Goal: Task Accomplishment & Management: Use online tool/utility

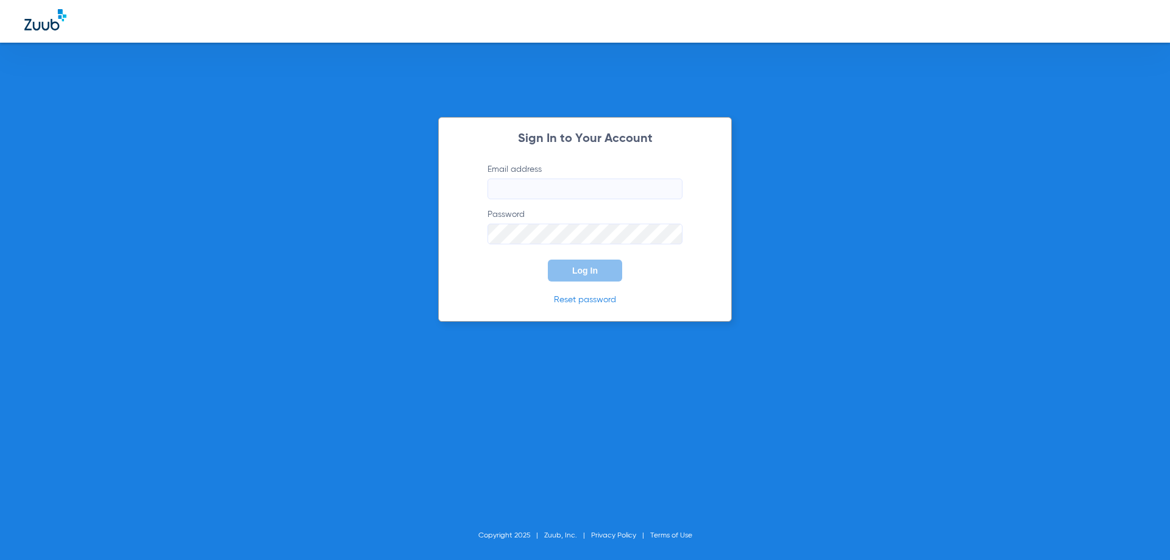
type input "[EMAIL_ADDRESS][DOMAIN_NAME]"
click at [590, 275] on button "Log In" at bounding box center [585, 271] width 74 height 22
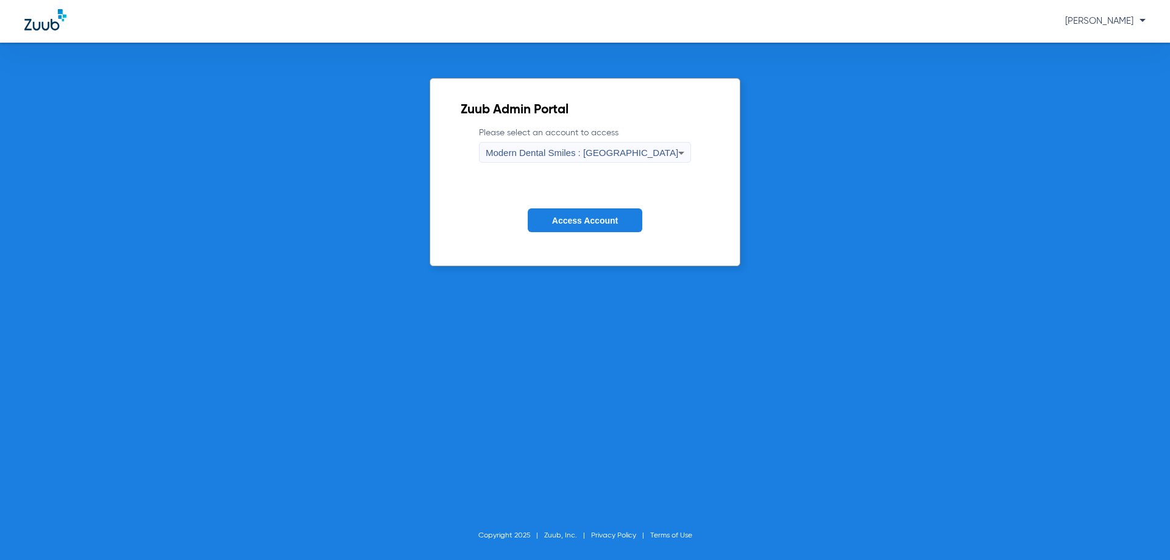
click at [674, 152] on icon at bounding box center [681, 153] width 15 height 15
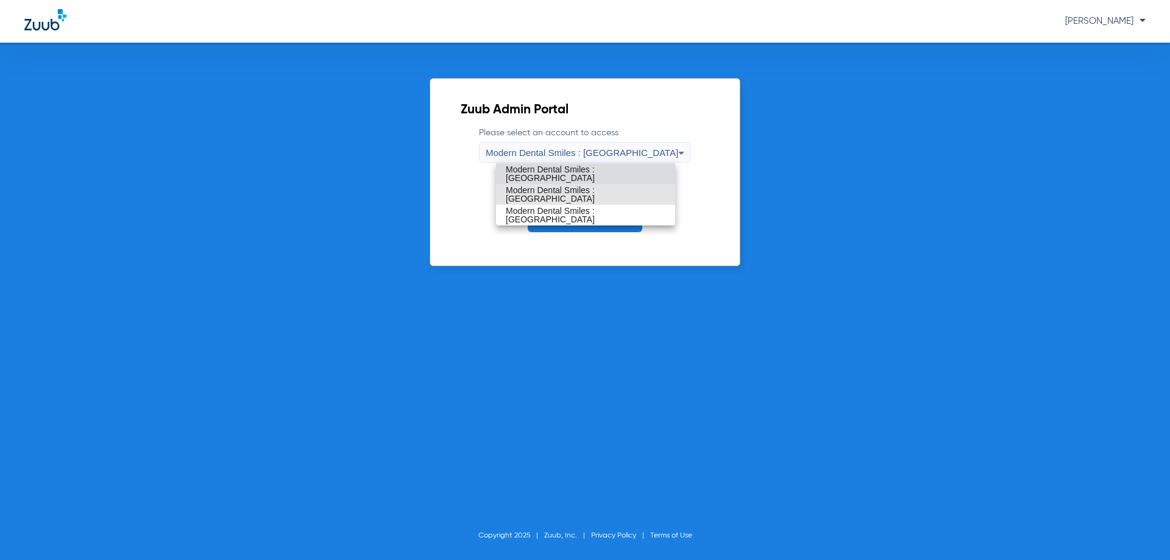
click at [620, 197] on span "Modern Dental Smiles : [GEOGRAPHIC_DATA]" at bounding box center [586, 194] width 160 height 17
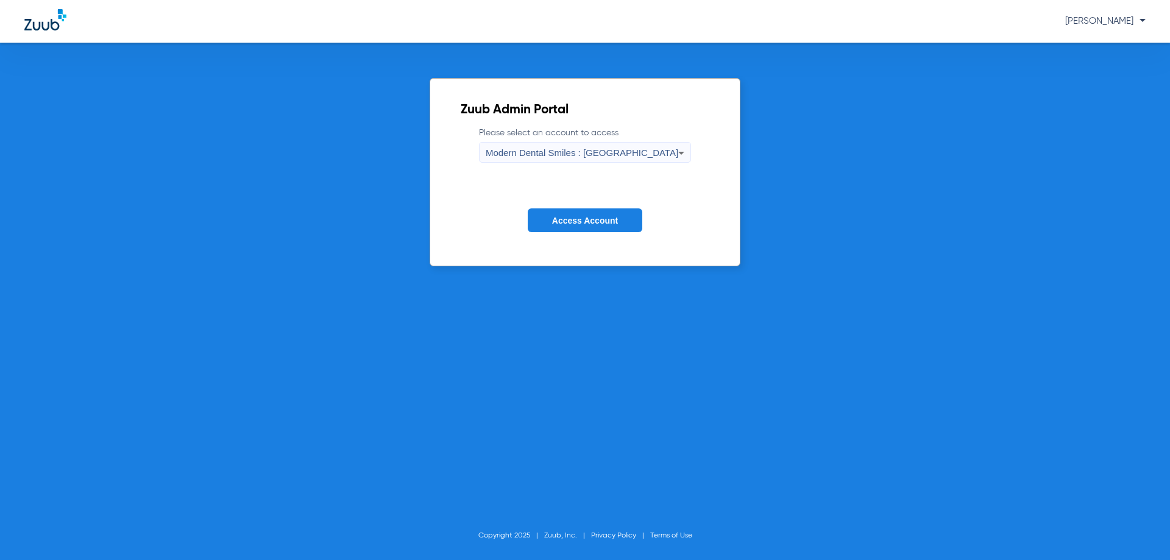
click at [592, 219] on span "Access Account" at bounding box center [585, 221] width 66 height 10
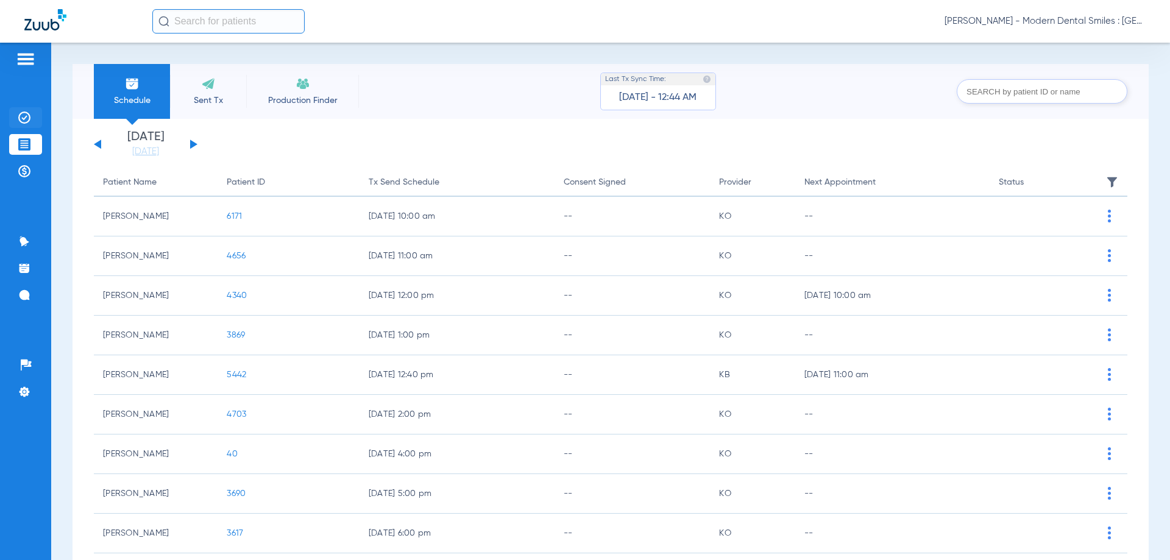
click at [22, 113] on img at bounding box center [24, 118] width 12 height 12
